Goal: Information Seeking & Learning: Learn about a topic

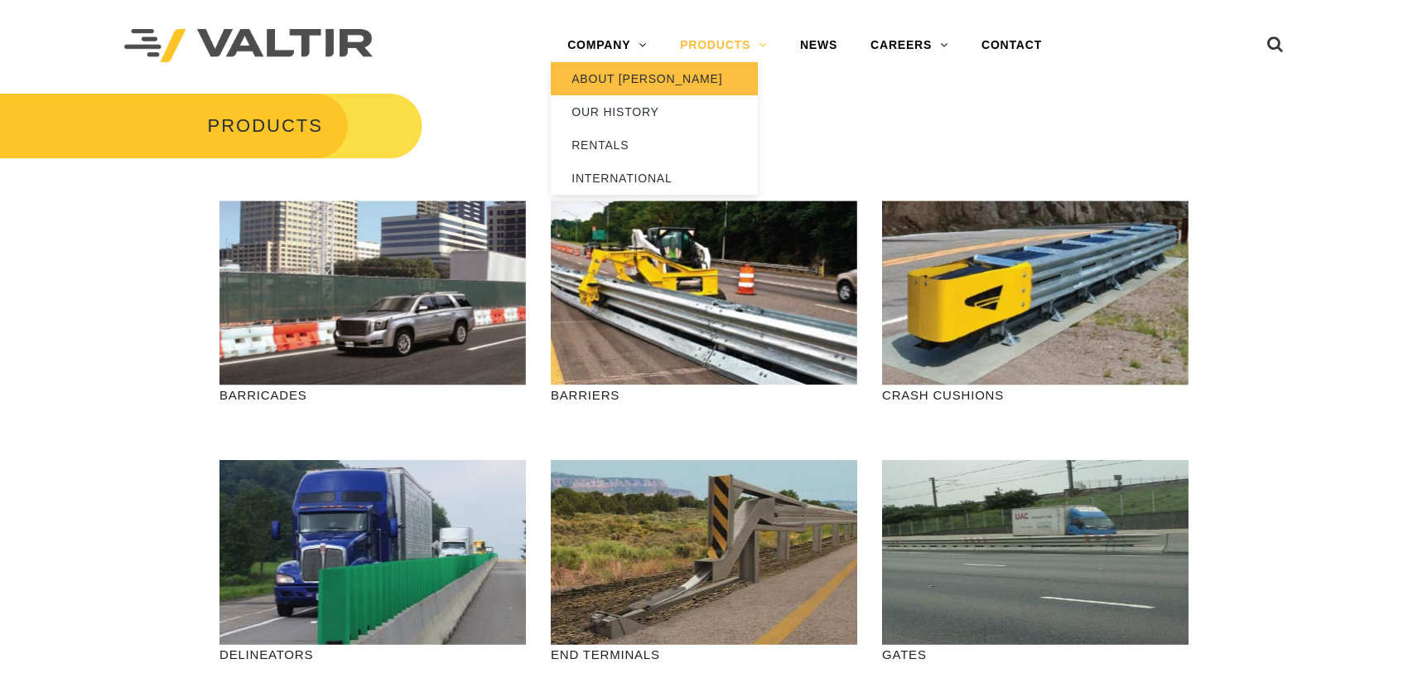
click at [628, 78] on link "ABOUT [PERSON_NAME]" at bounding box center [654, 78] width 207 height 33
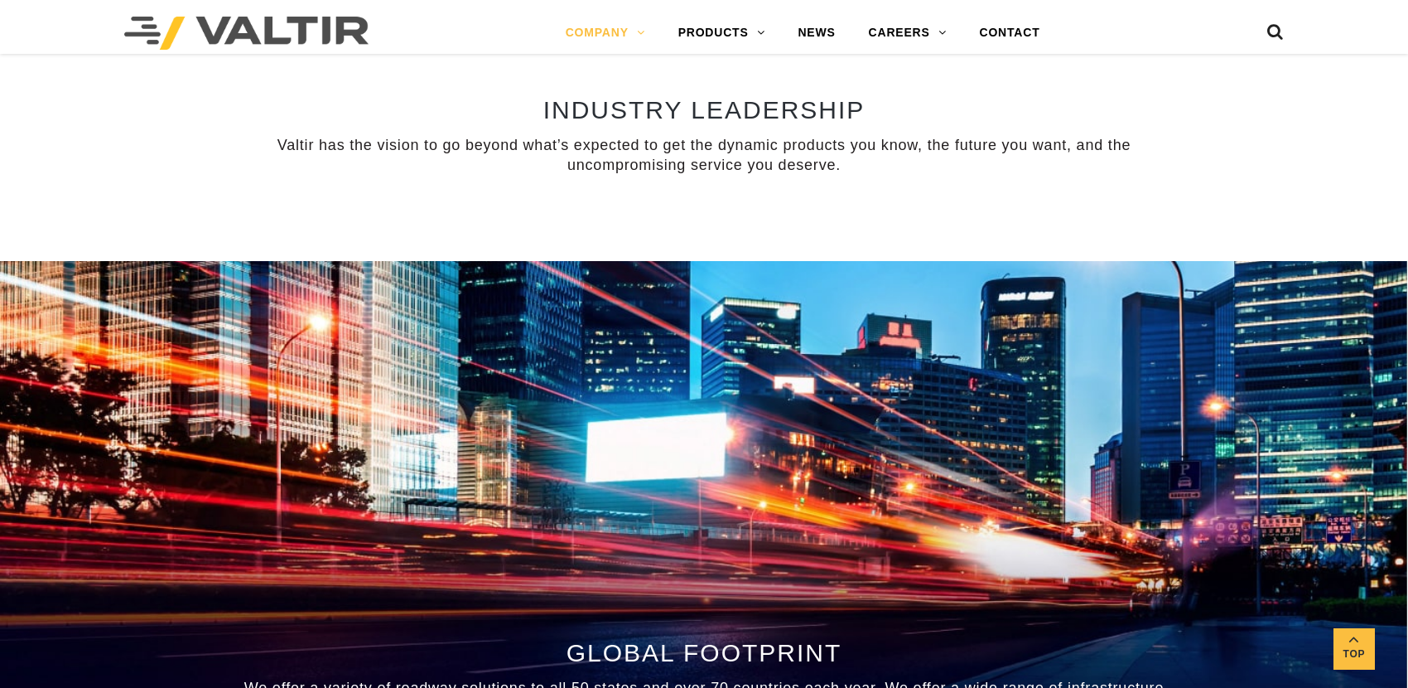
scroll to position [1906, 0]
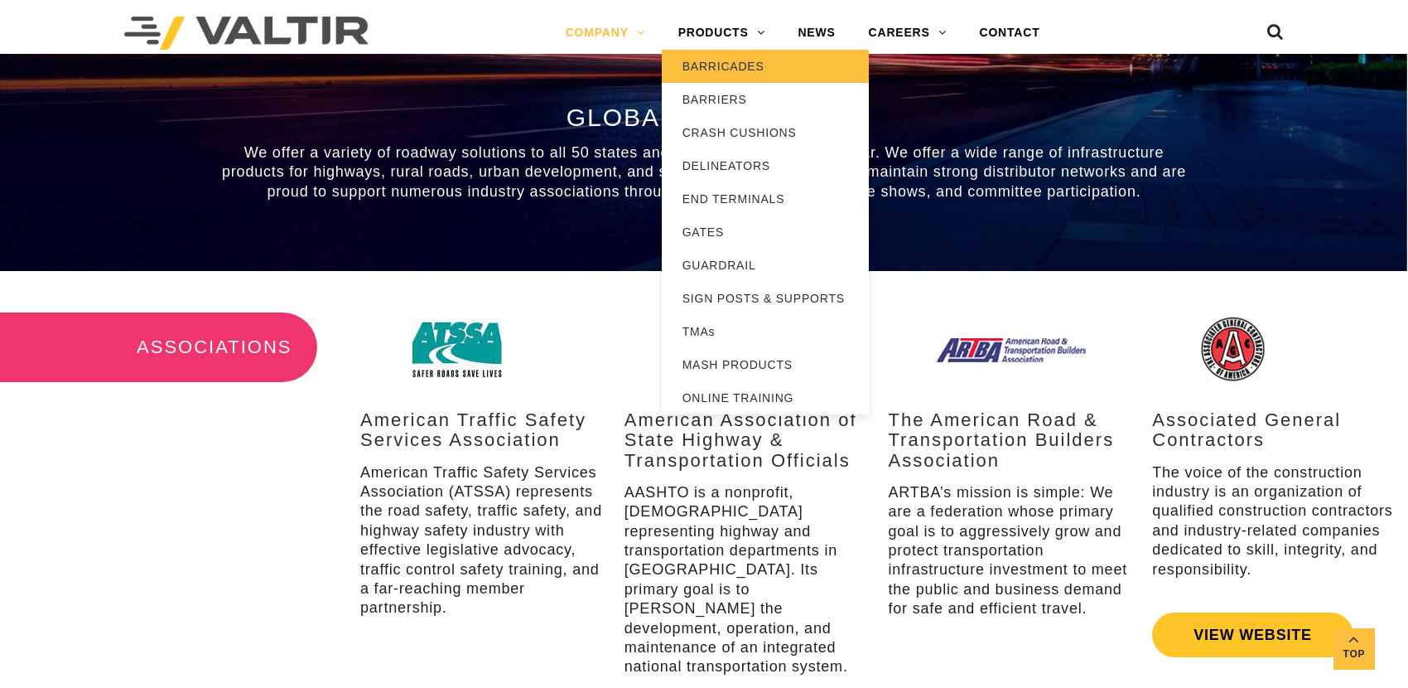
click at [727, 60] on link "BARRICADES" at bounding box center [765, 66] width 207 height 33
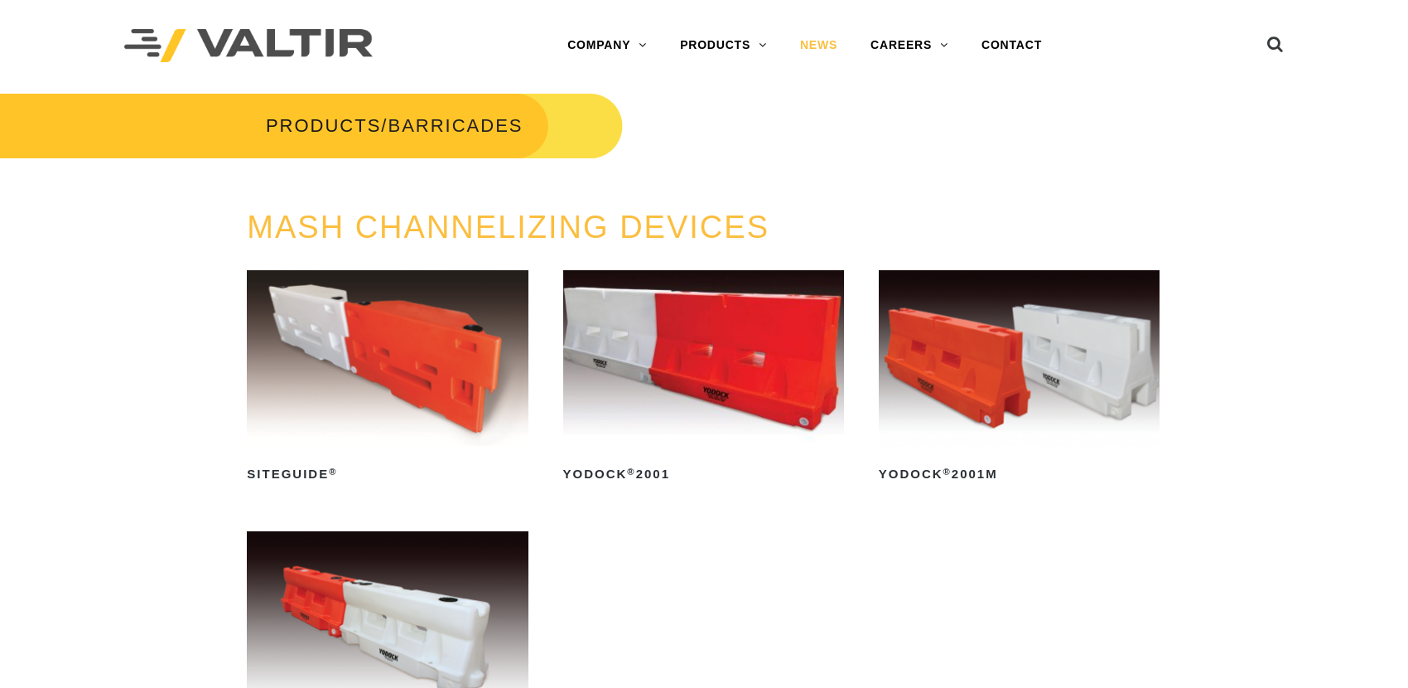
click at [814, 42] on link "NEWS" at bounding box center [819, 45] width 70 height 33
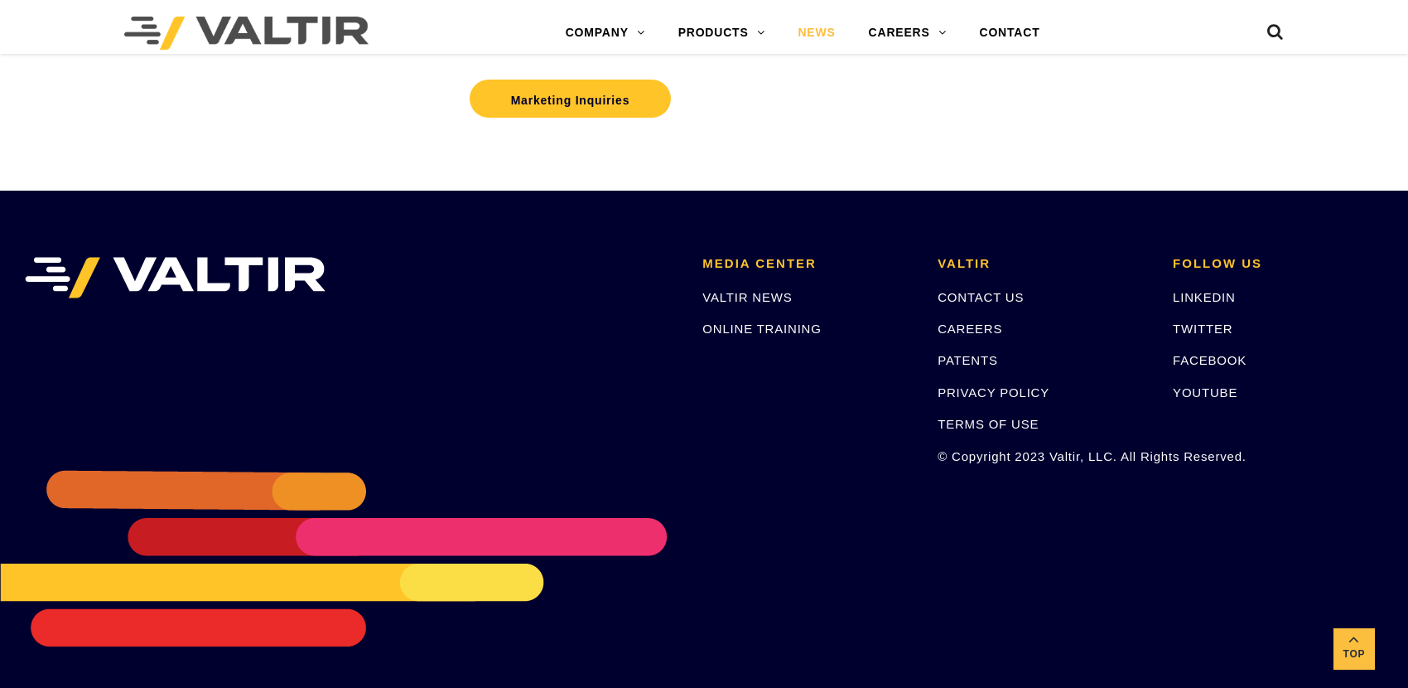
scroll to position [585, 0]
click at [726, 295] on link "VALTIR NEWS" at bounding box center [747, 297] width 89 height 14
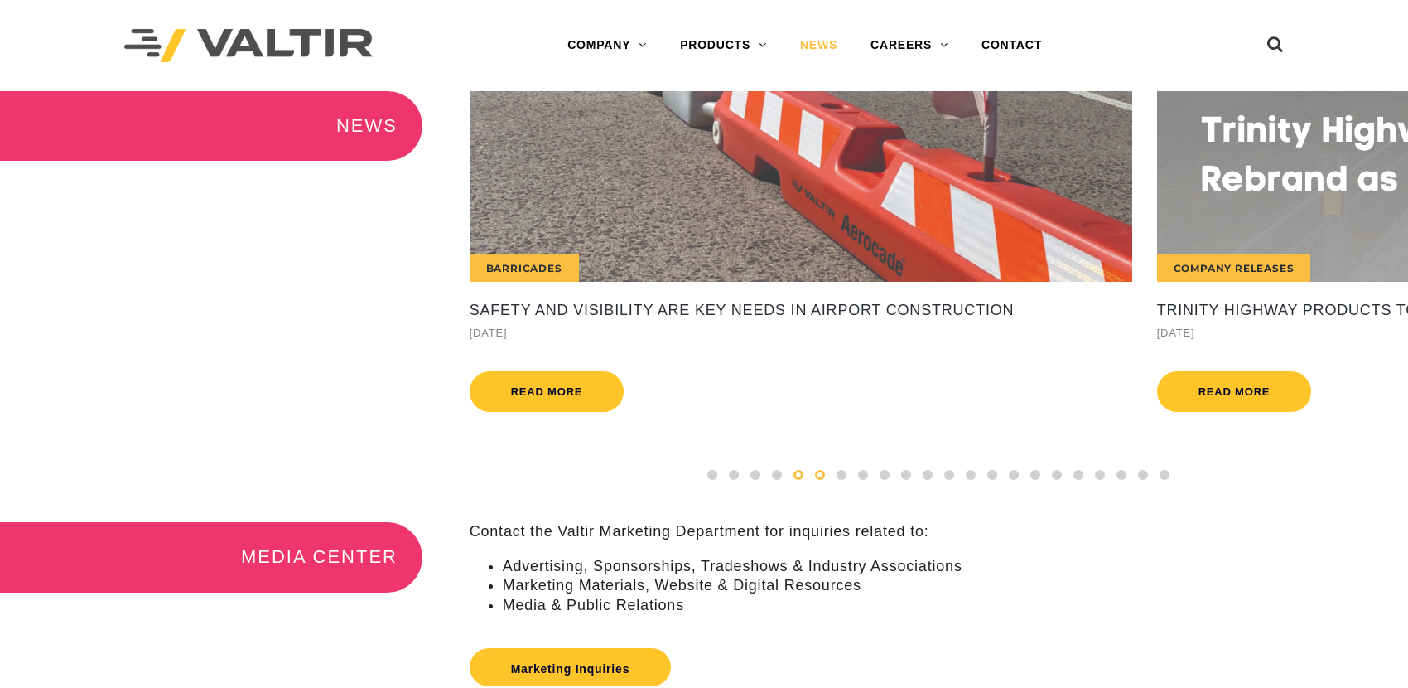
click at [819, 480] on span at bounding box center [820, 475] width 10 height 10
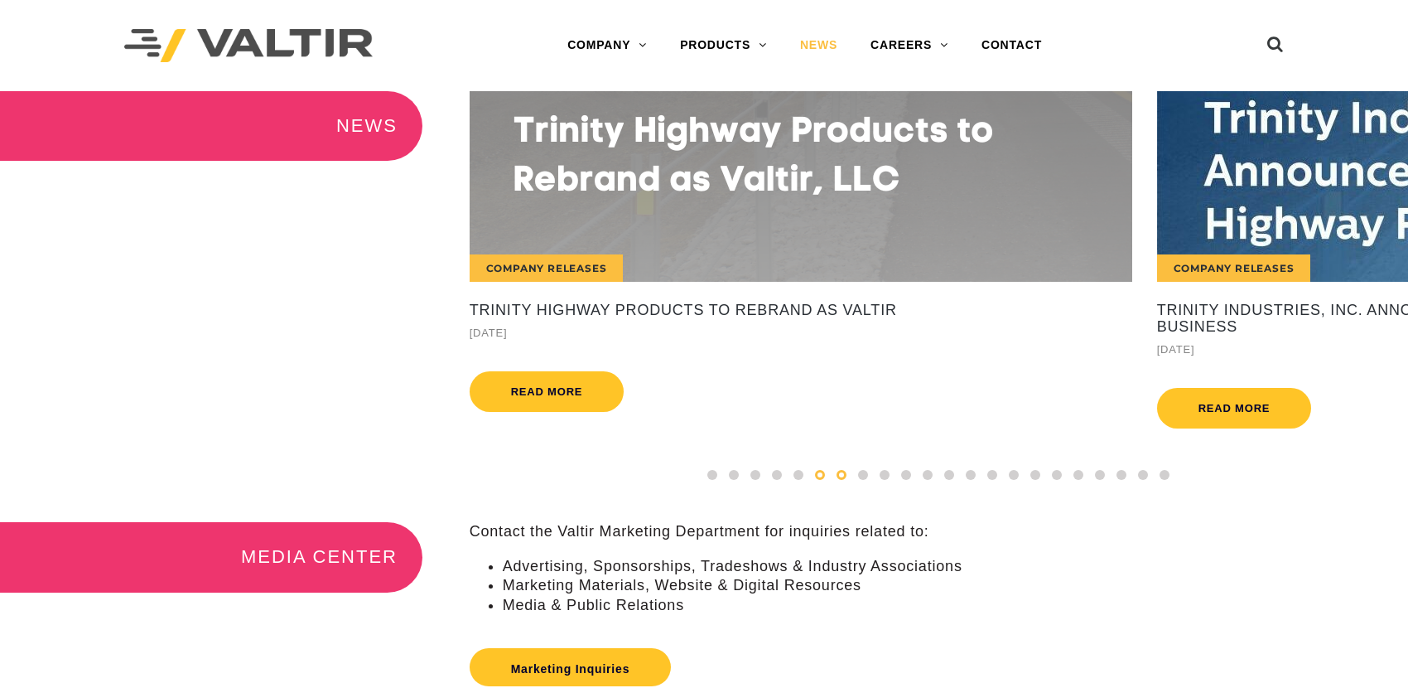
click at [837, 484] on div at bounding box center [842, 475] width 22 height 18
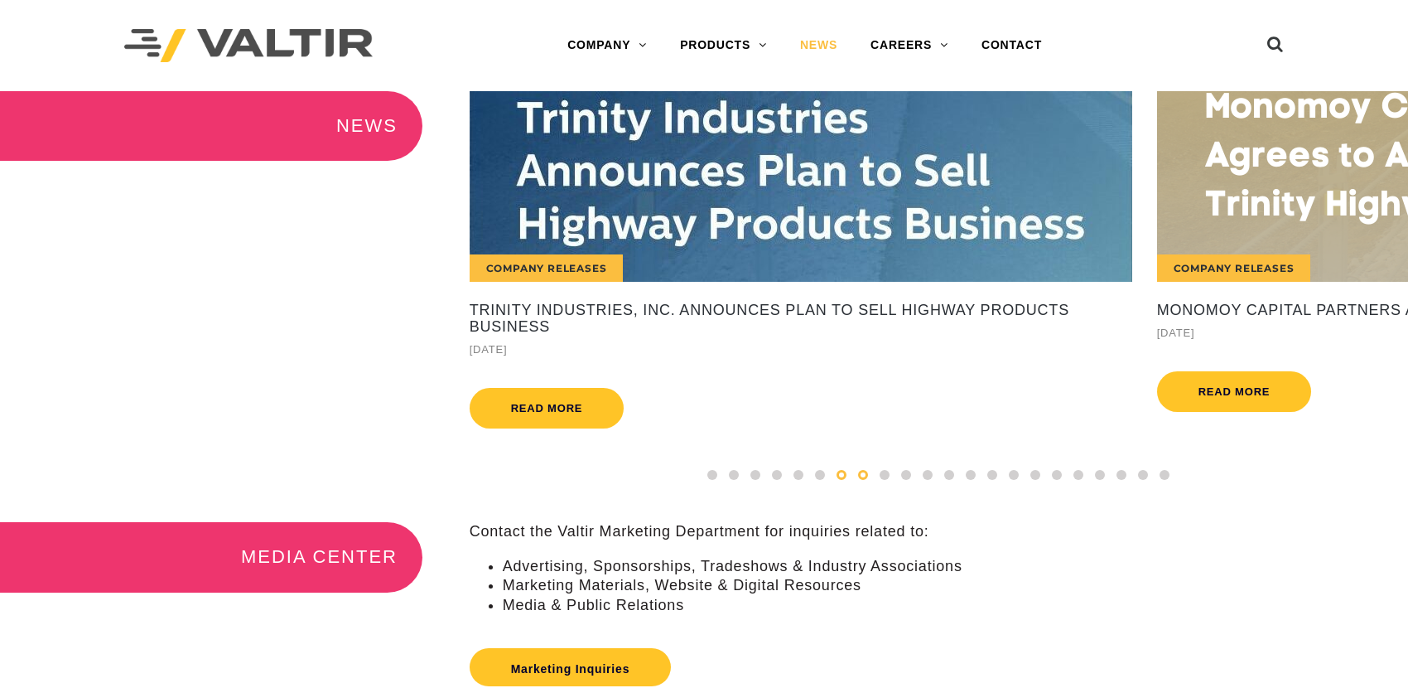
click at [863, 480] on span at bounding box center [863, 475] width 10 height 10
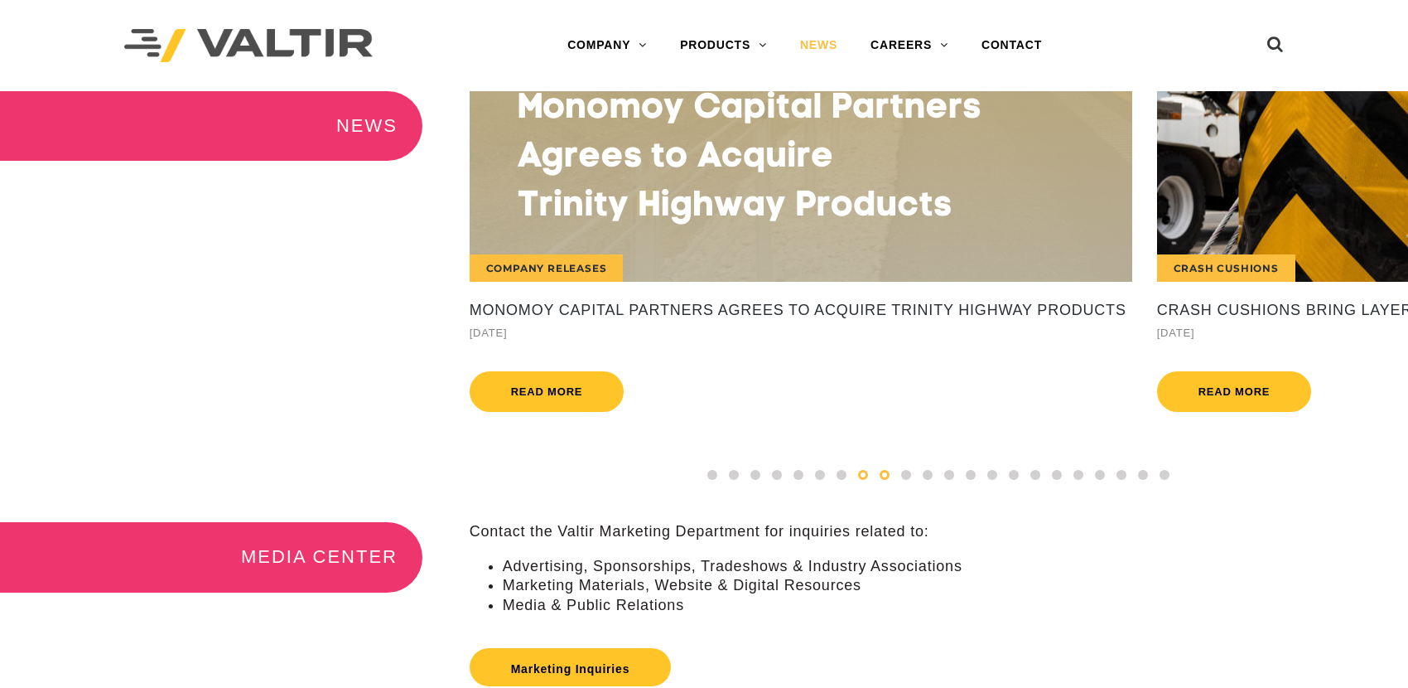
click at [883, 480] on span at bounding box center [885, 475] width 10 height 10
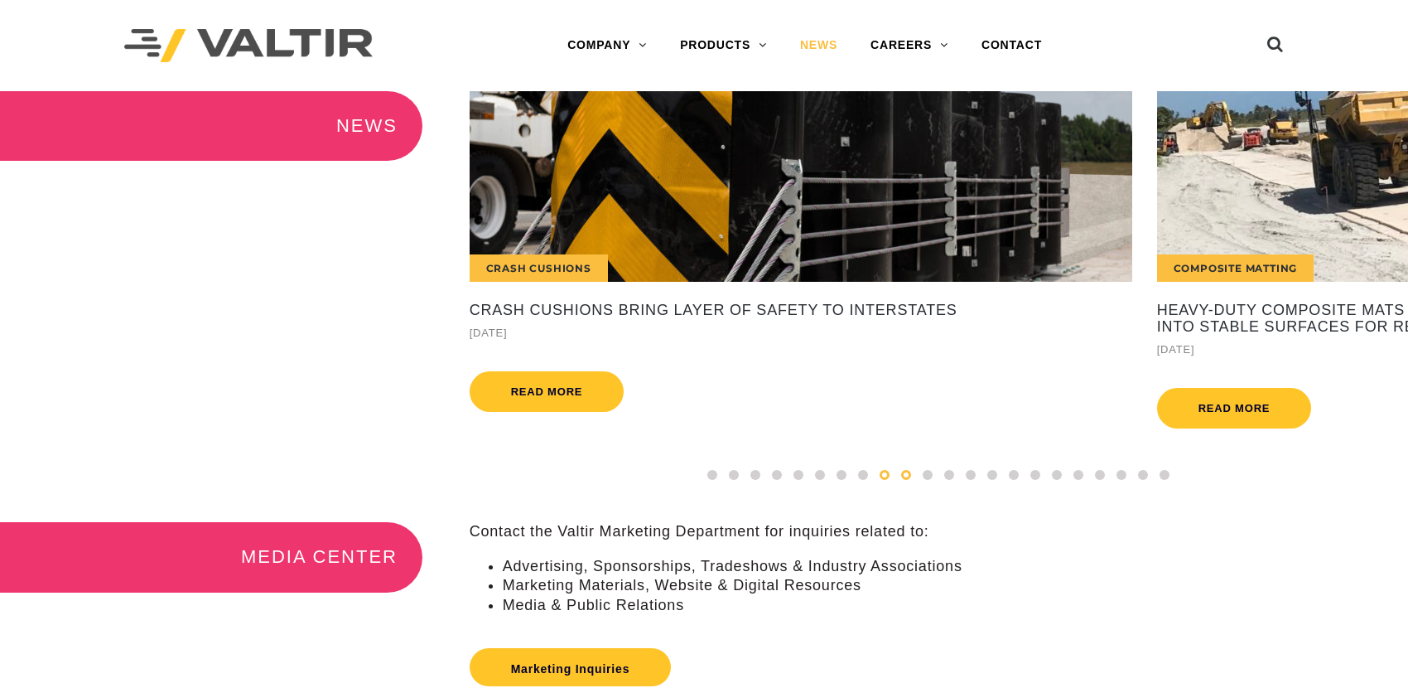
click at [909, 480] on span at bounding box center [906, 475] width 10 height 10
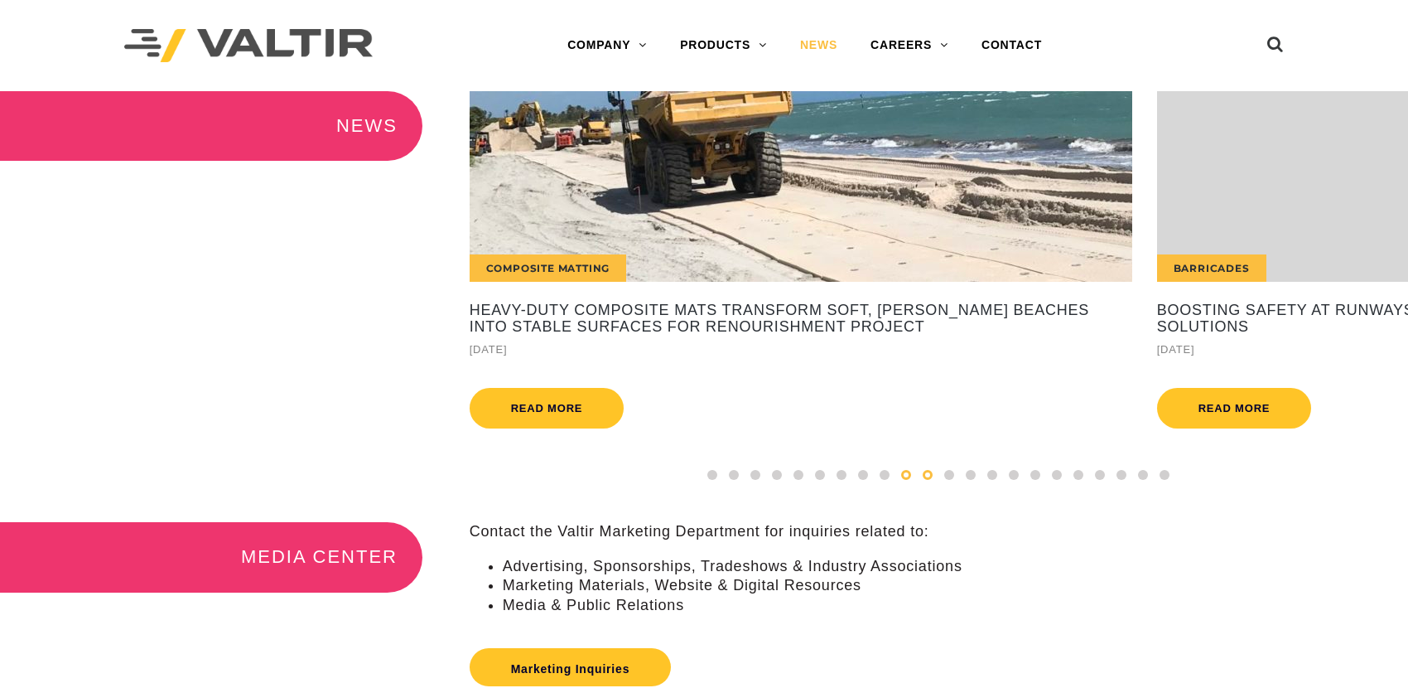
click at [923, 480] on span at bounding box center [928, 475] width 10 height 10
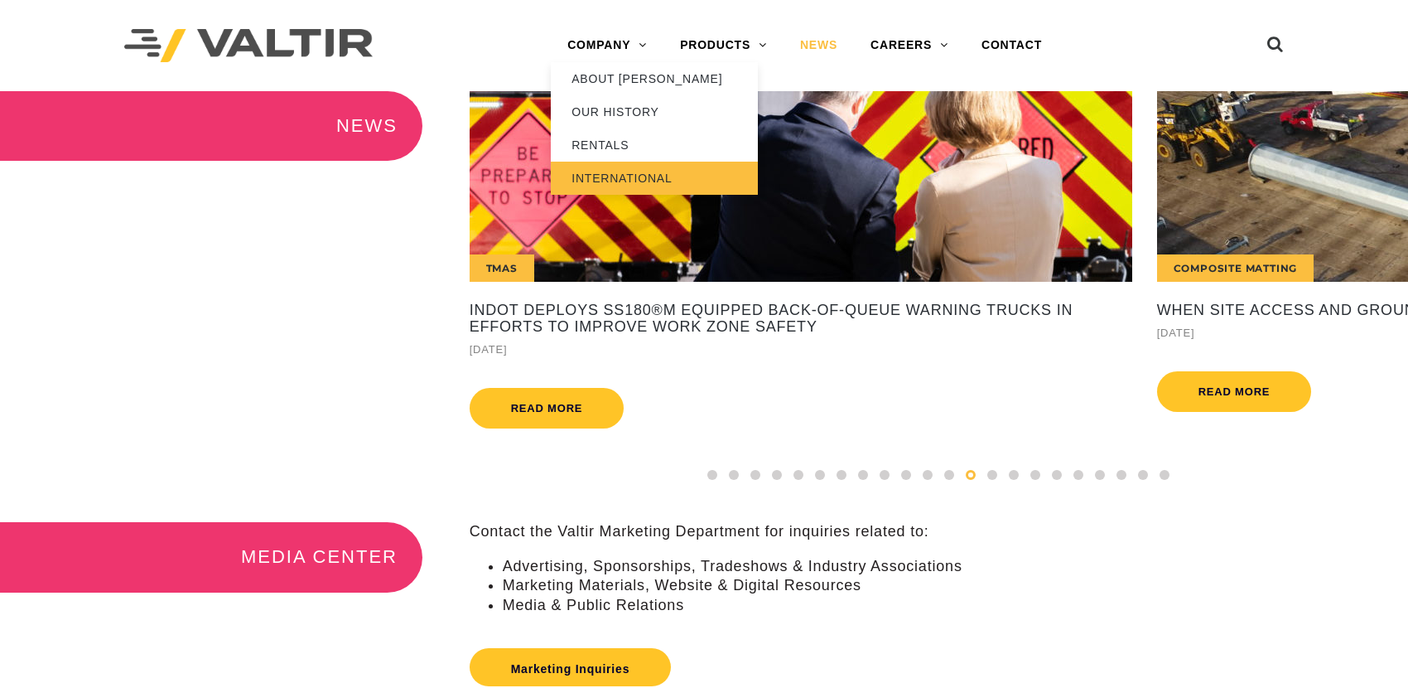
click at [617, 178] on link "INTERNATIONAL" at bounding box center [654, 178] width 207 height 33
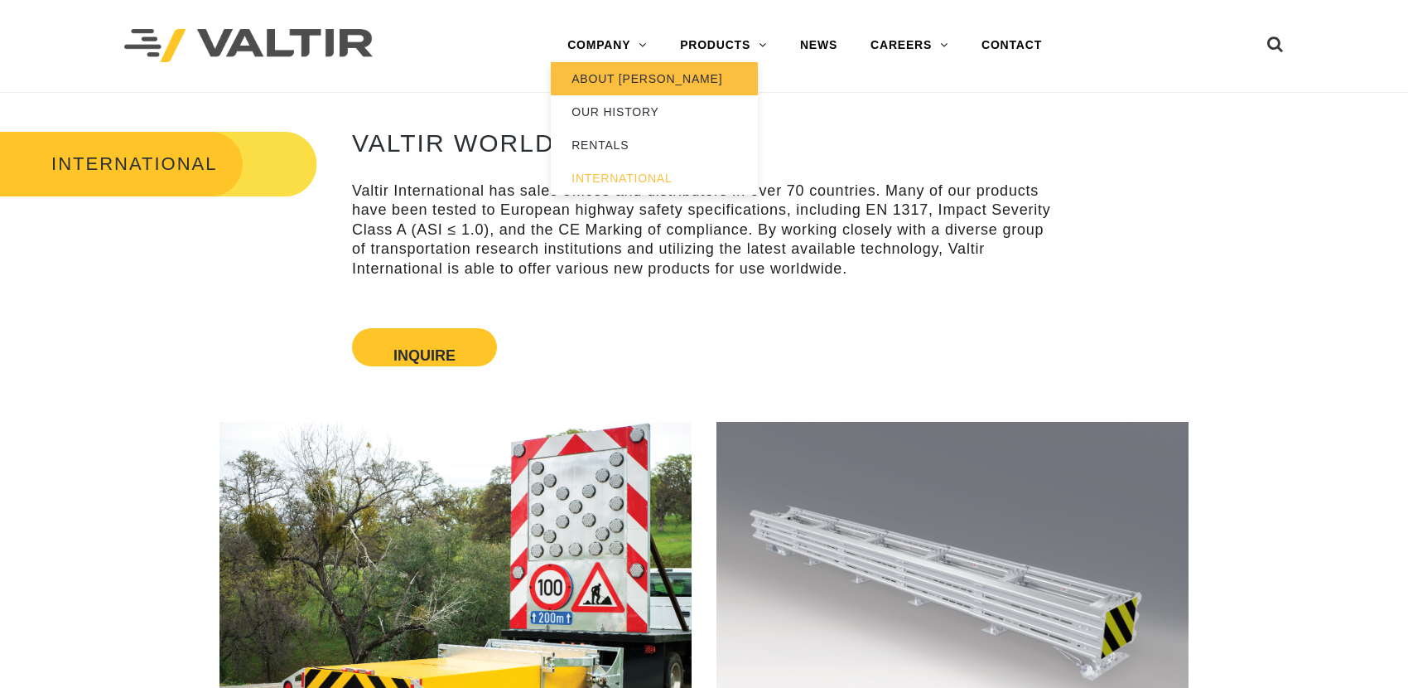
click at [623, 78] on link "ABOUT [PERSON_NAME]" at bounding box center [654, 78] width 207 height 33
